Goal: Task Accomplishment & Management: Understand process/instructions

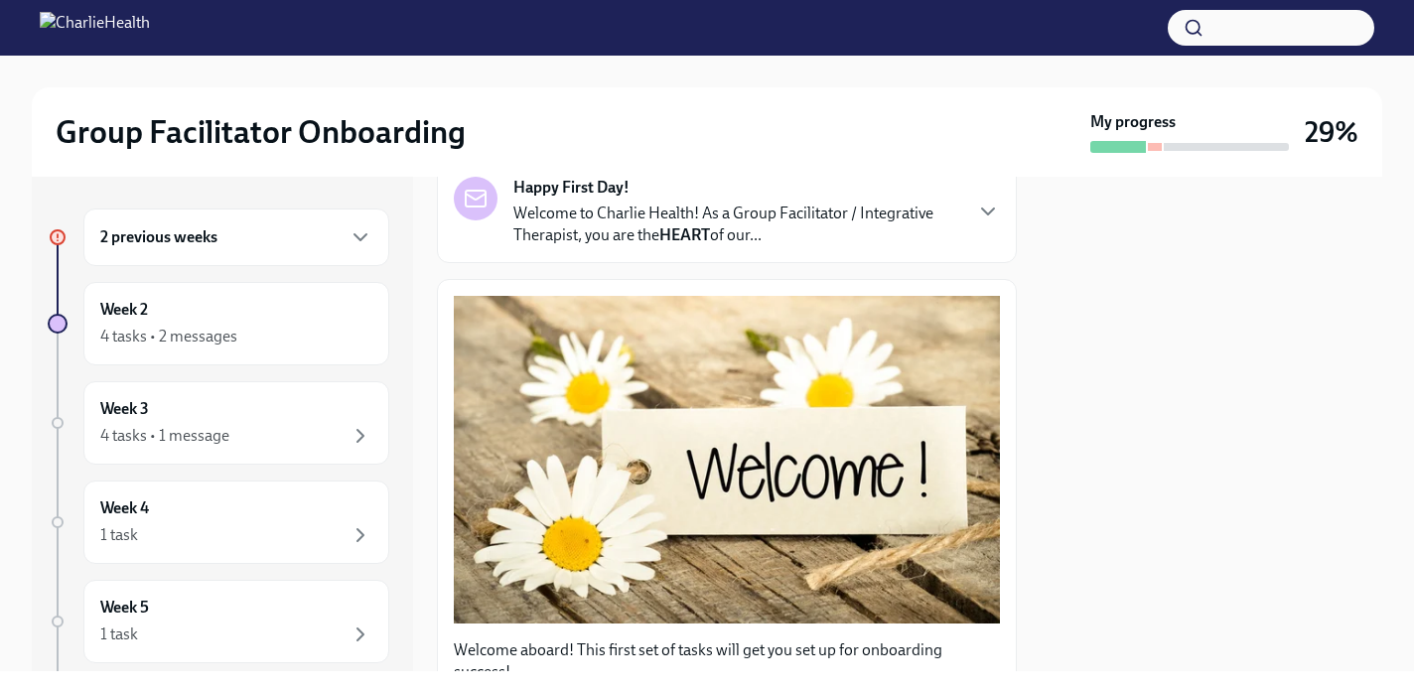
scroll to position [167, 0]
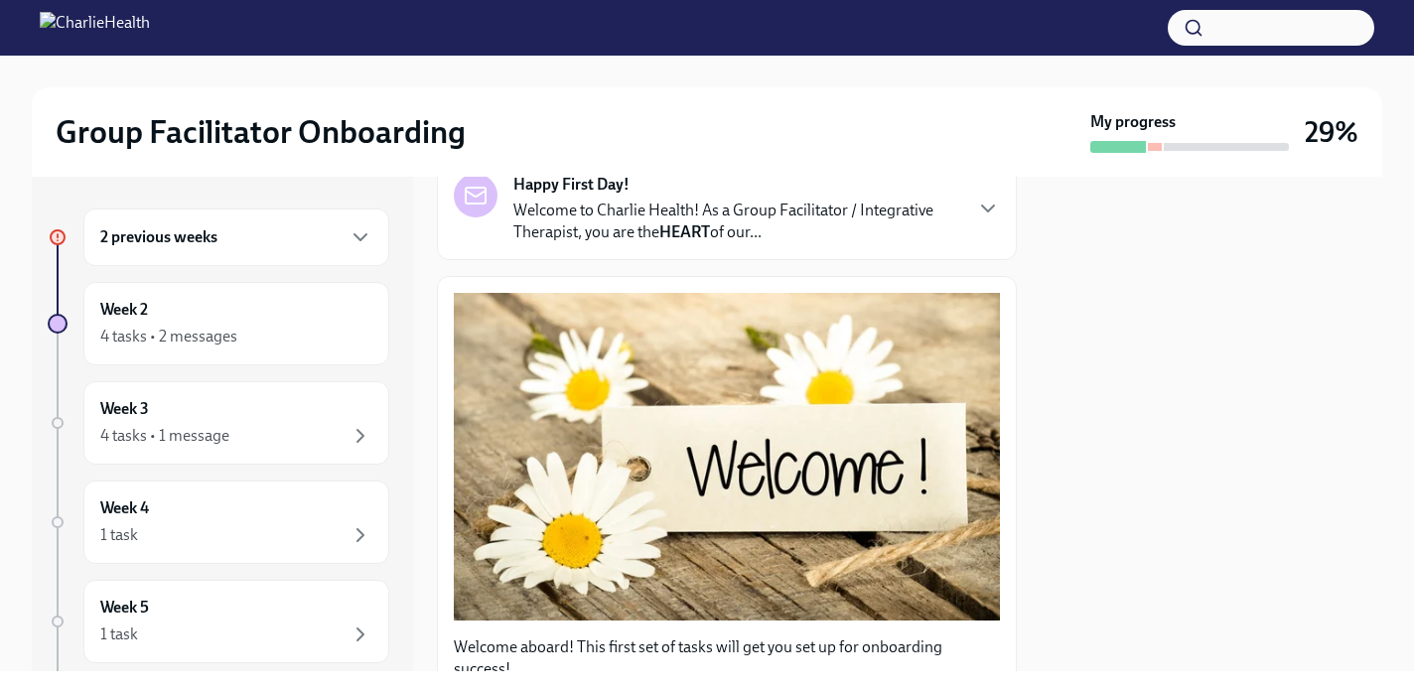
click at [248, 213] on div "2 previous weeks" at bounding box center [236, 237] width 306 height 58
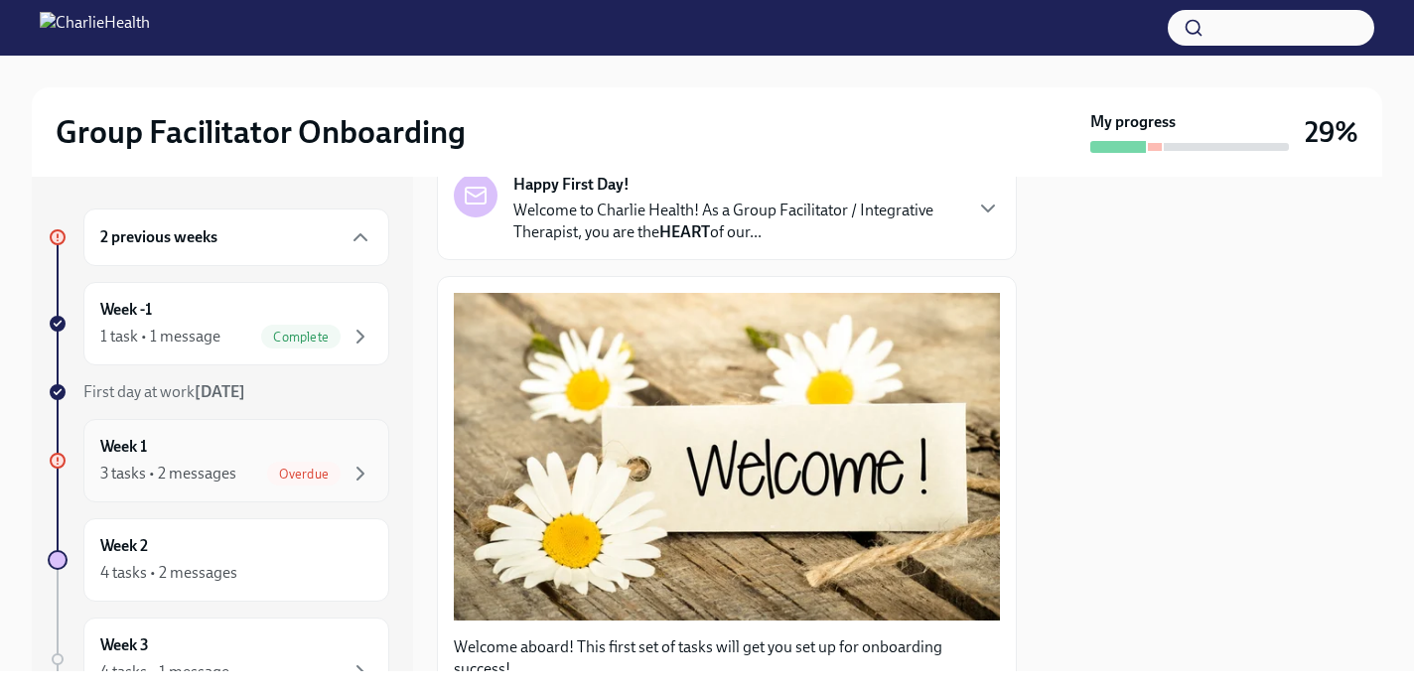
click at [298, 460] on div "Week 1 3 tasks • 2 messages Overdue" at bounding box center [236, 461] width 272 height 50
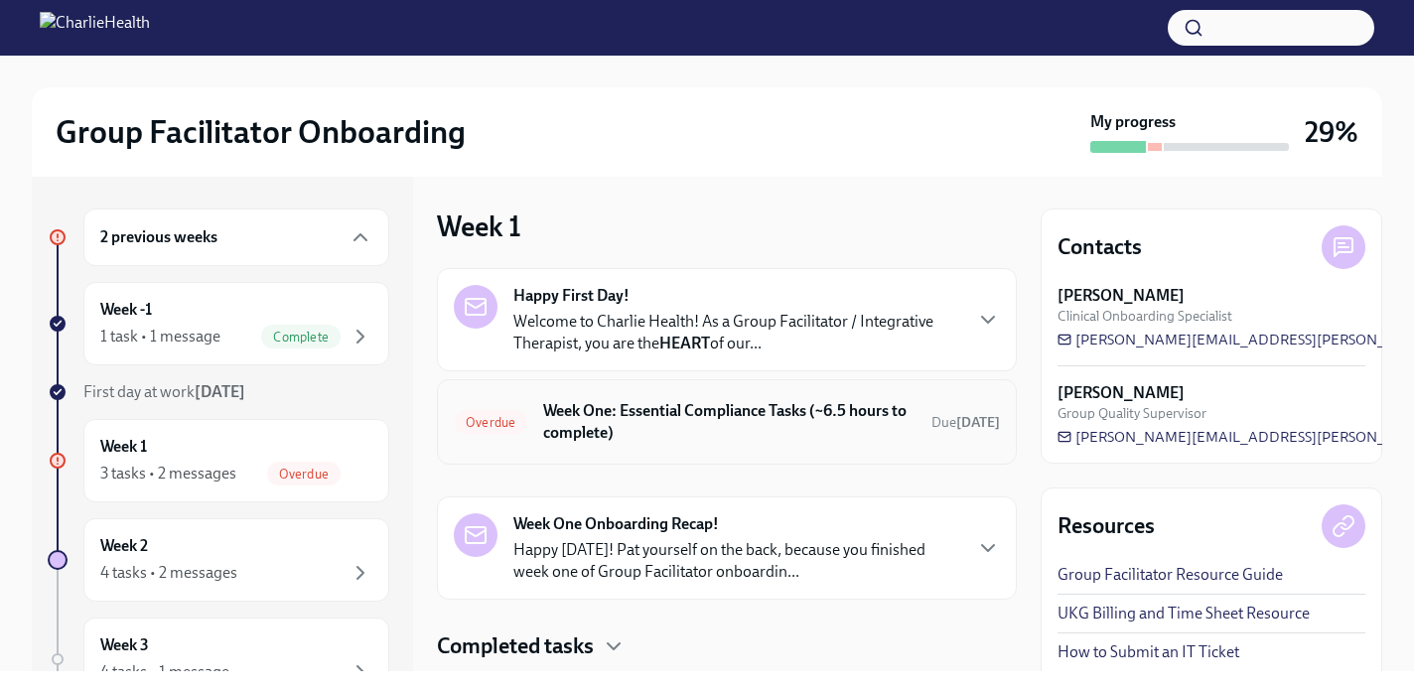
click at [614, 418] on h6 "Week One: Essential Compliance Tasks (~6.5 hours to complete)" at bounding box center [729, 422] width 372 height 44
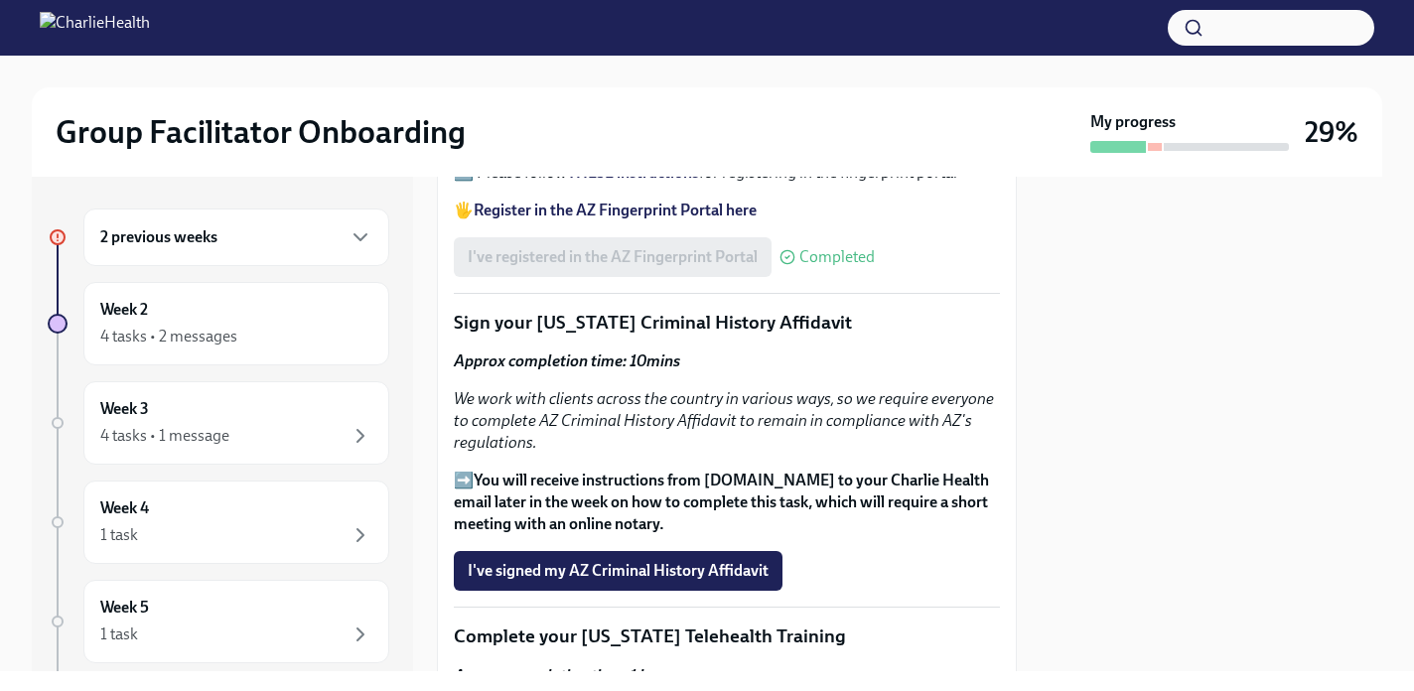
scroll to position [2542, 0]
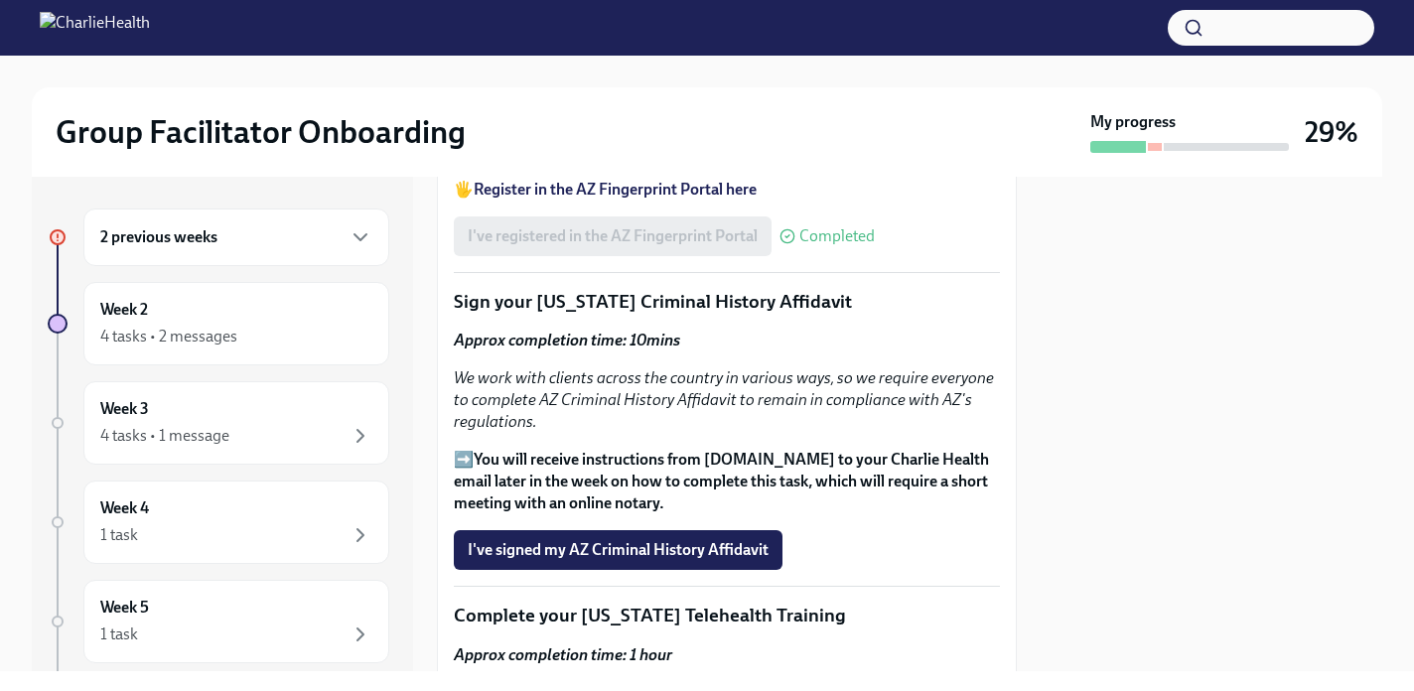
click at [784, 450] on strong "You will receive instructions from [DOMAIN_NAME] to your Charlie Health email l…" at bounding box center [721, 481] width 535 height 63
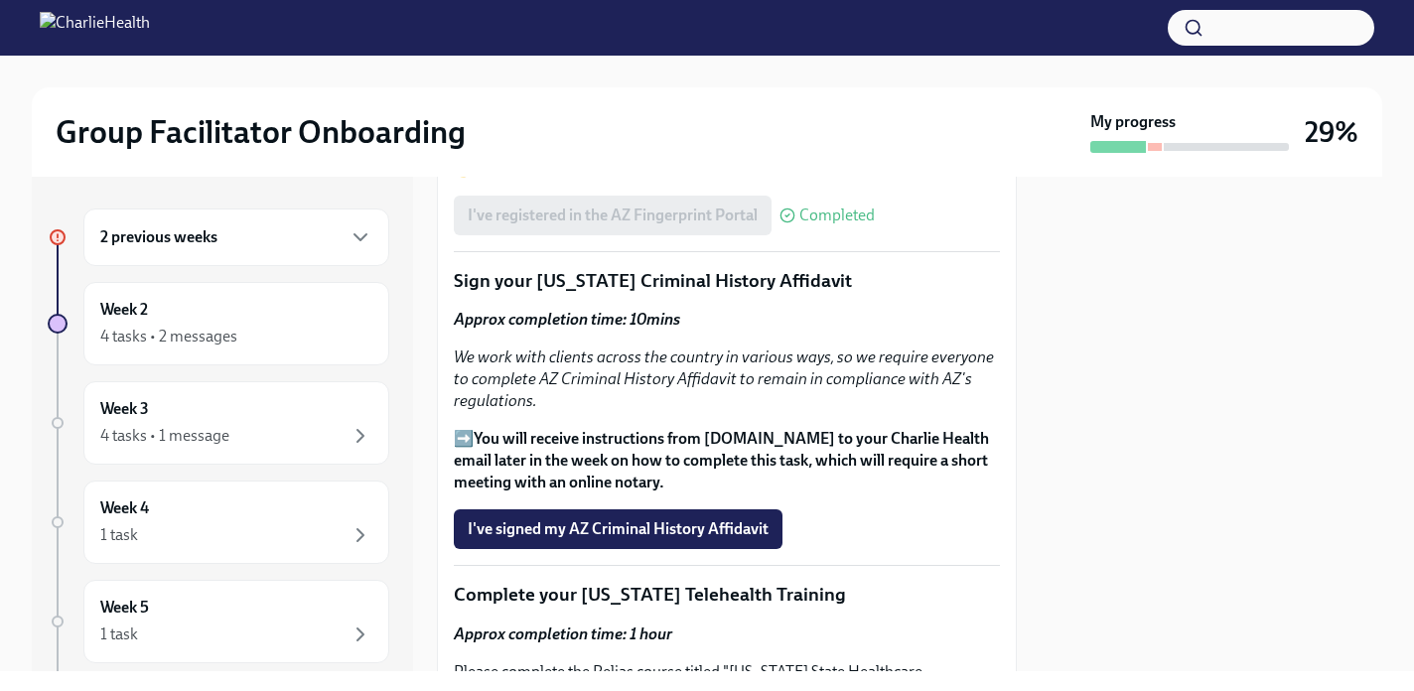
scroll to position [2571, 0]
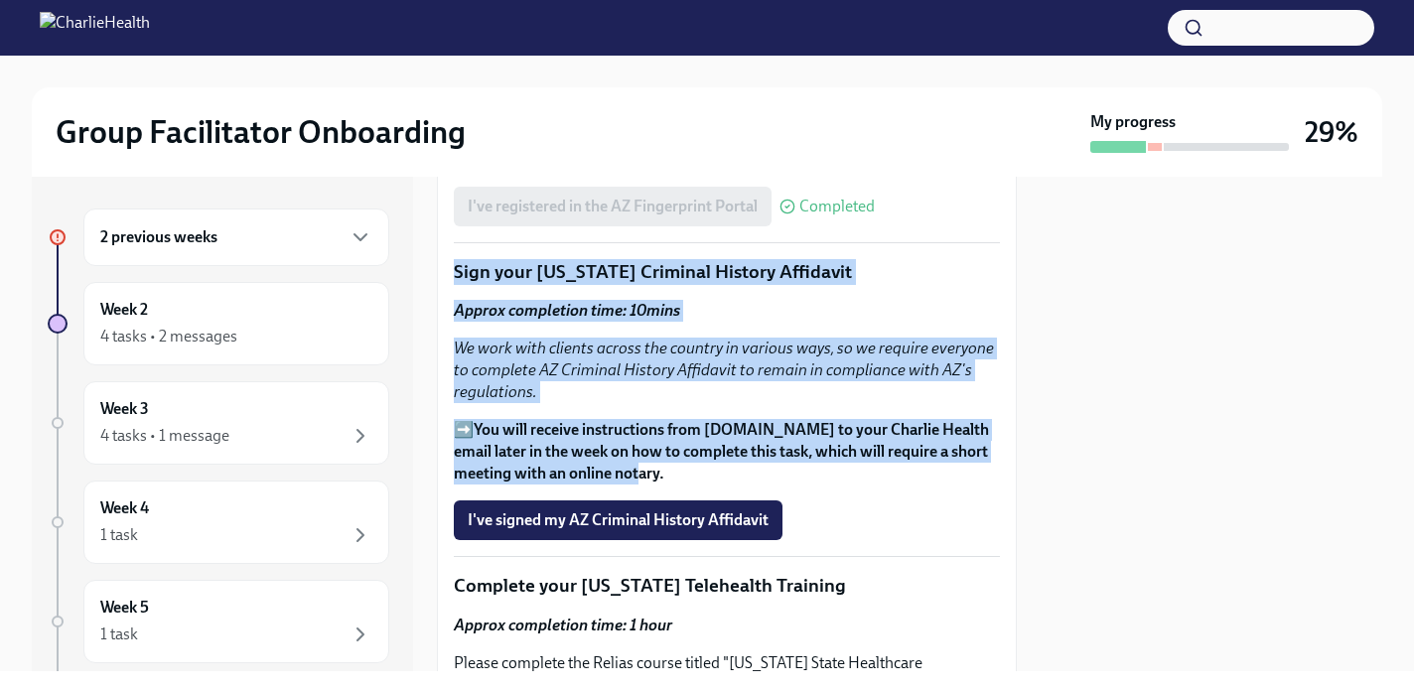
drag, startPoint x: 681, startPoint y: 447, endPoint x: 449, endPoint y: 249, distance: 305.0
click at [633, 422] on strong "You will receive instructions from [DOMAIN_NAME] to your Charlie Health email l…" at bounding box center [721, 451] width 535 height 63
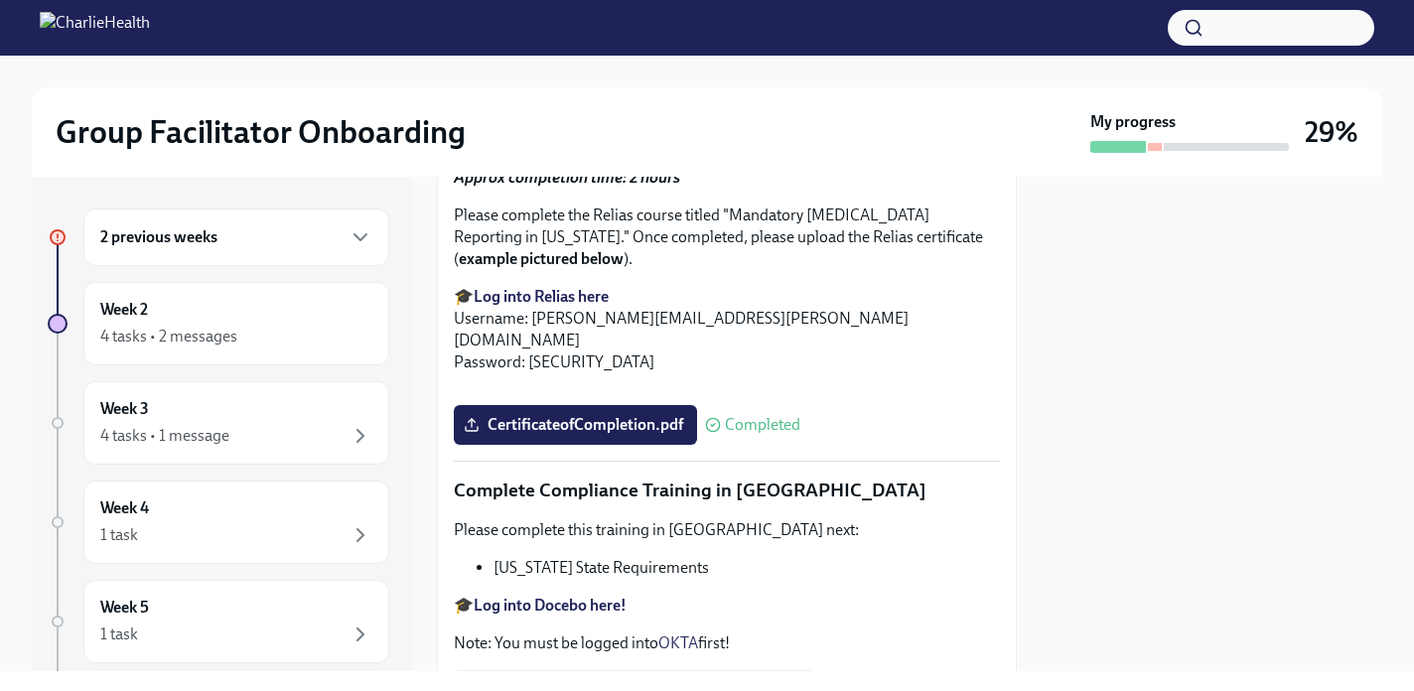
scroll to position [4470, 0]
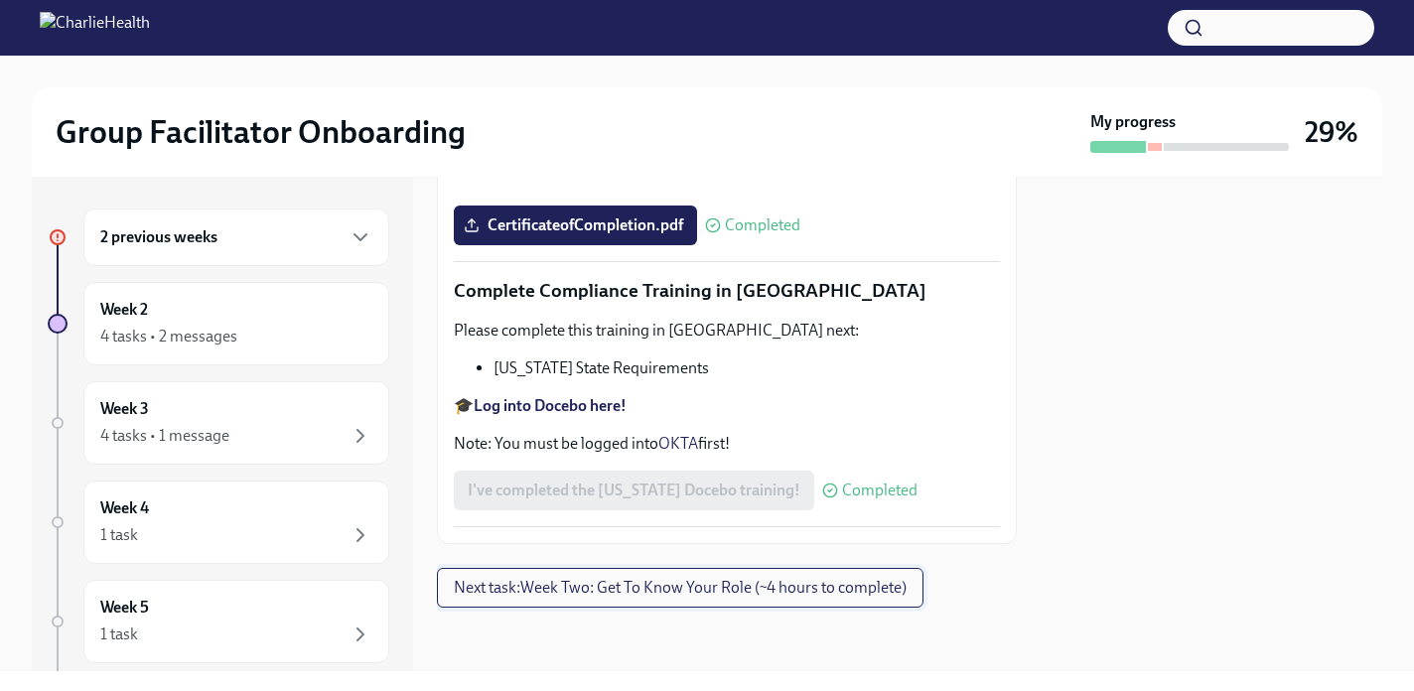
click at [676, 596] on span "Next task : Week Two: Get To Know Your Role (~4 hours to complete)" at bounding box center [680, 588] width 453 height 20
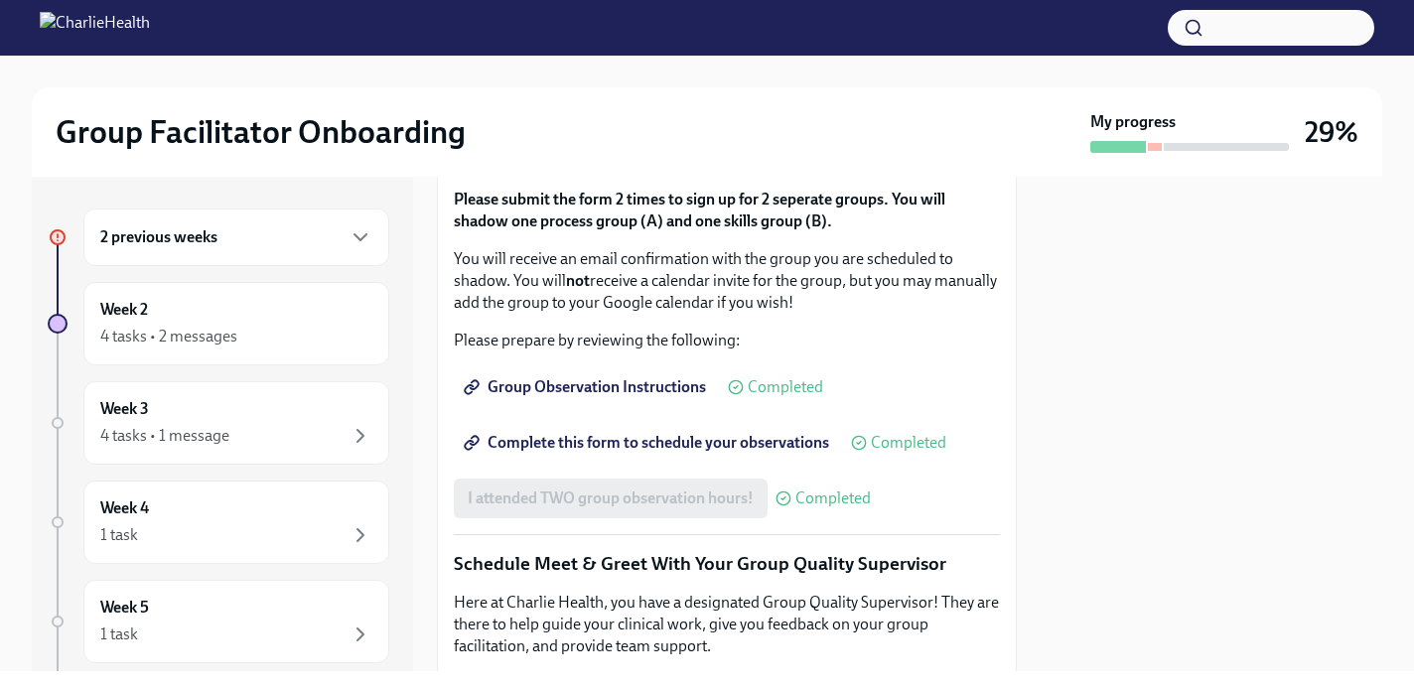
scroll to position [2061, 0]
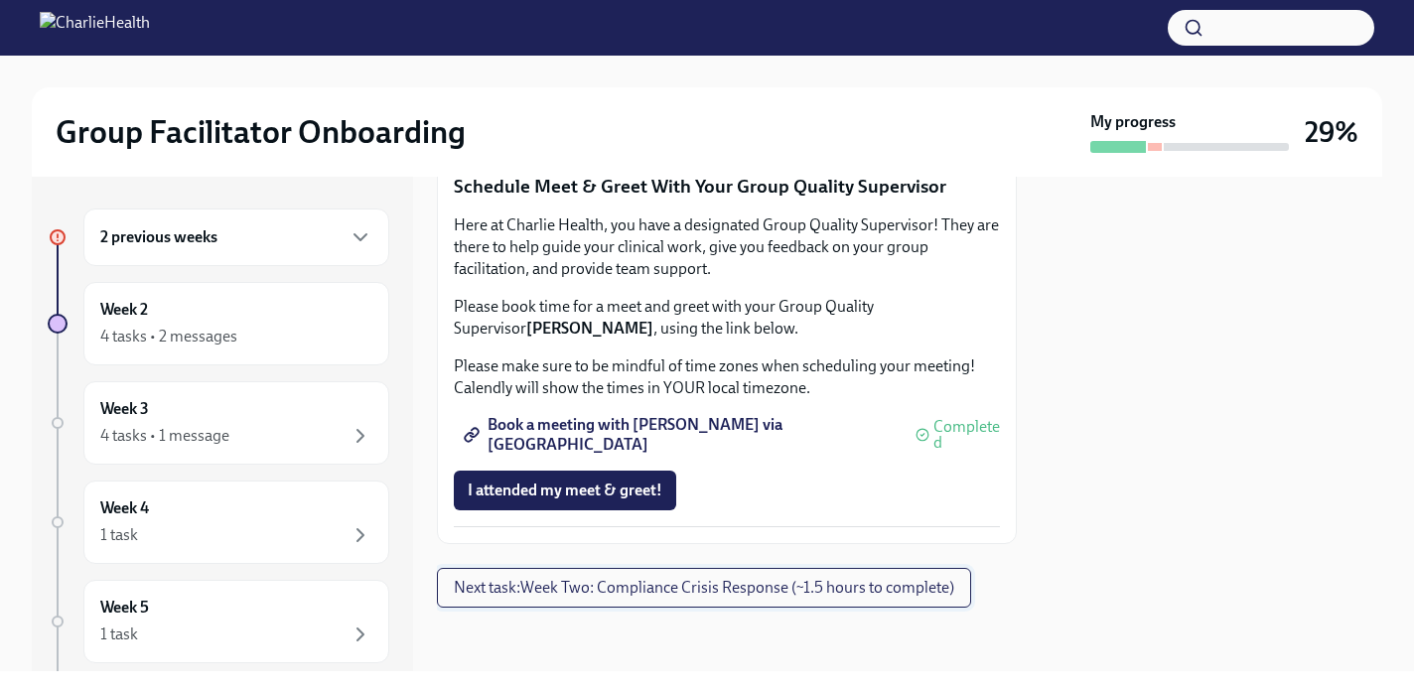
click at [614, 598] on button "Next task : Week Two: Compliance Crisis Response (~1.5 hours to complete)" at bounding box center [704, 588] width 534 height 40
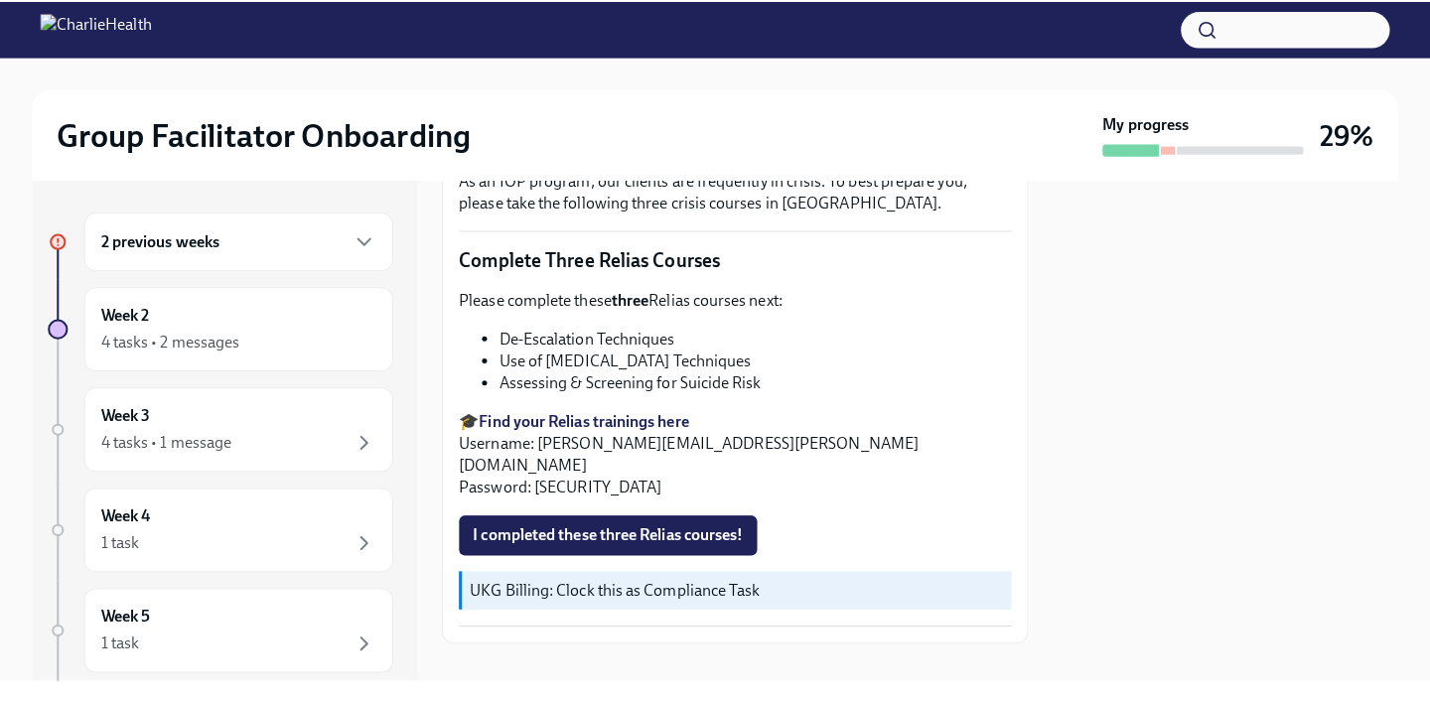
scroll to position [654, 0]
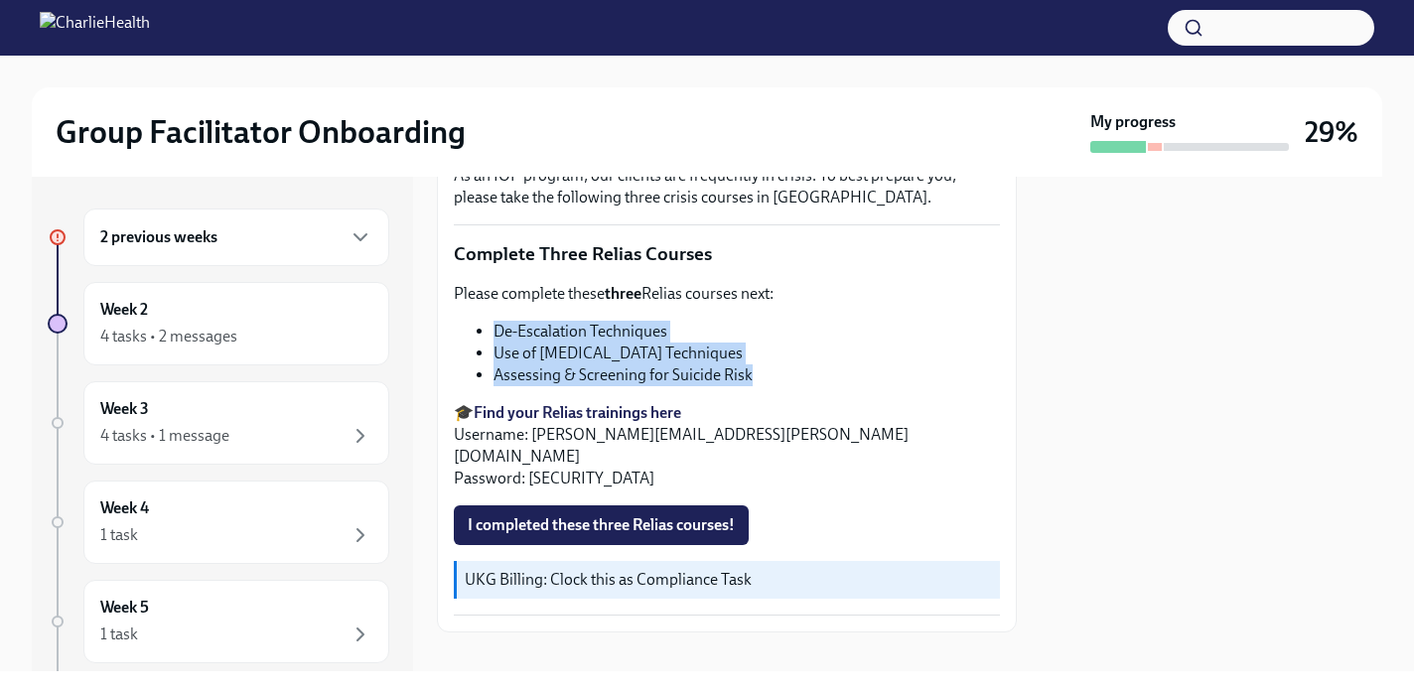
drag, startPoint x: 802, startPoint y: 384, endPoint x: 483, endPoint y: 330, distance: 324.3
click at [482, 328] on ul "De-Escalation Techniques Use of [MEDICAL_DATA] Techniques Assessing & Screening…" at bounding box center [727, 354] width 546 height 66
copy ul "De-Escalation Techniques Use of [MEDICAL_DATA] Techniques Assessing & Screening…"
